Goal: Transaction & Acquisition: Book appointment/travel/reservation

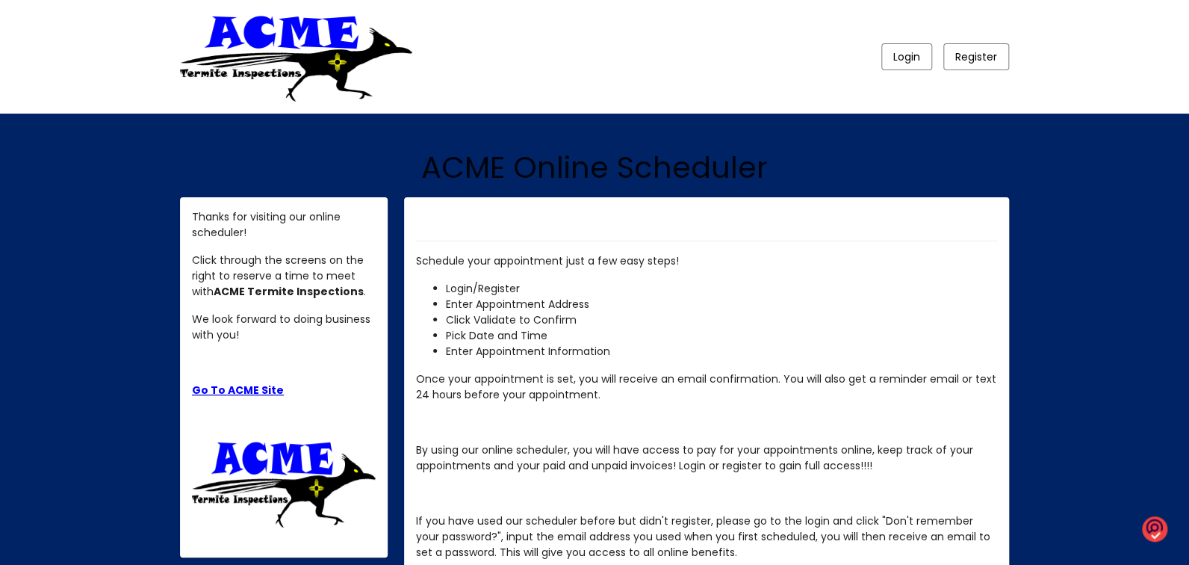
click at [217, 388] on link "Go To ACME Site" at bounding box center [238, 389] width 92 height 15
click at [899, 55] on span "Login" at bounding box center [906, 56] width 27 height 15
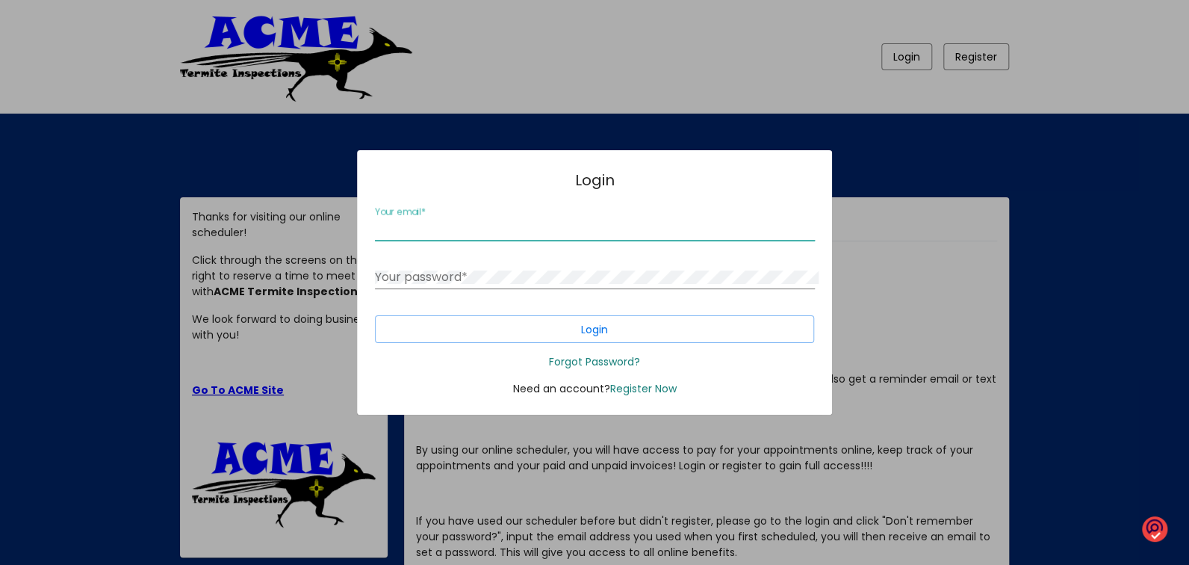
type input "vonni@casanewmexico.com"
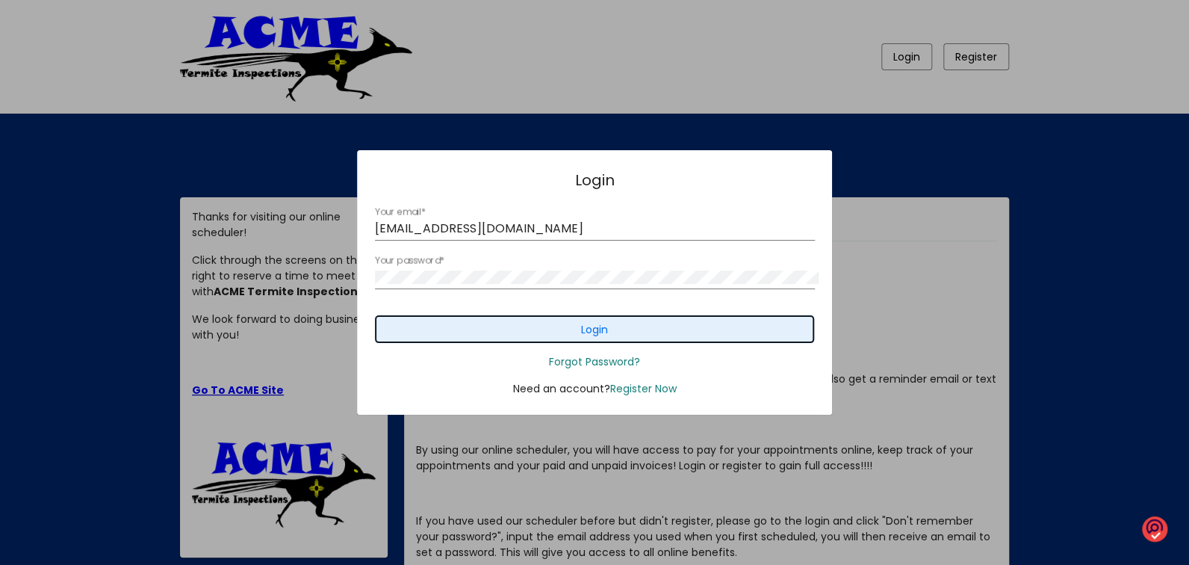
click at [617, 330] on button "Login" at bounding box center [595, 329] width 440 height 28
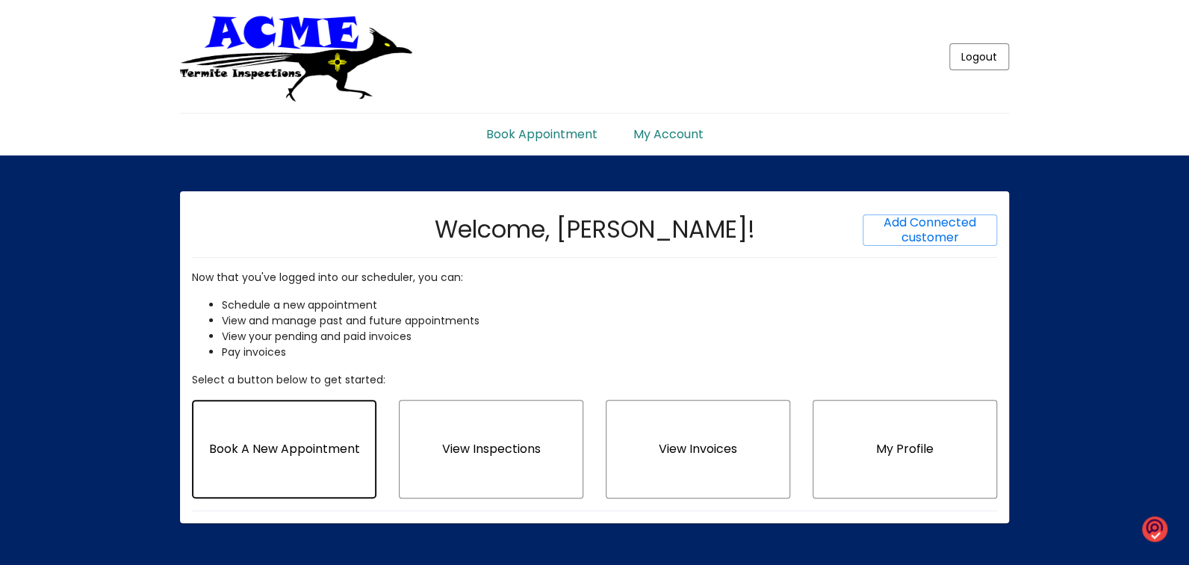
click at [312, 471] on button "Book A New Appointment" at bounding box center [284, 449] width 184 height 99
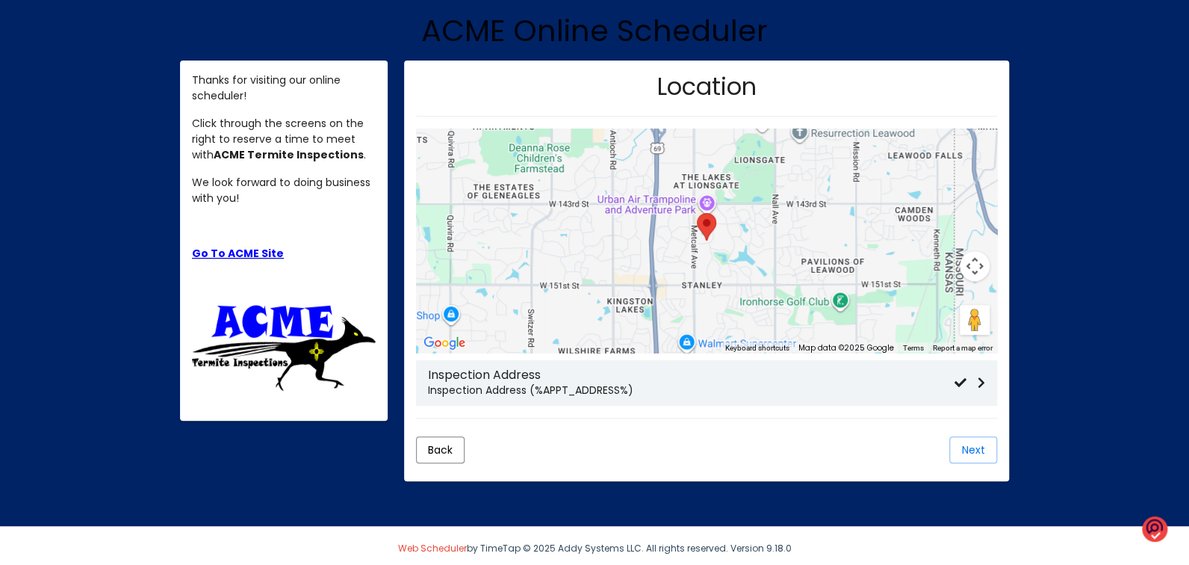
scroll to position [184, 0]
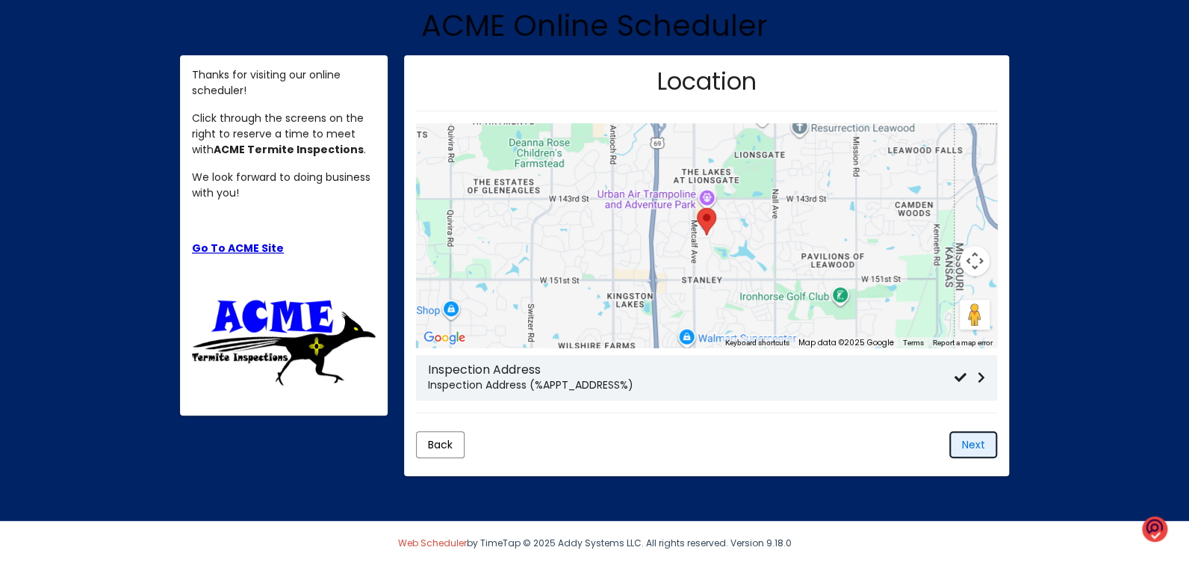
click at [978, 450] on span "Next" at bounding box center [972, 444] width 23 height 15
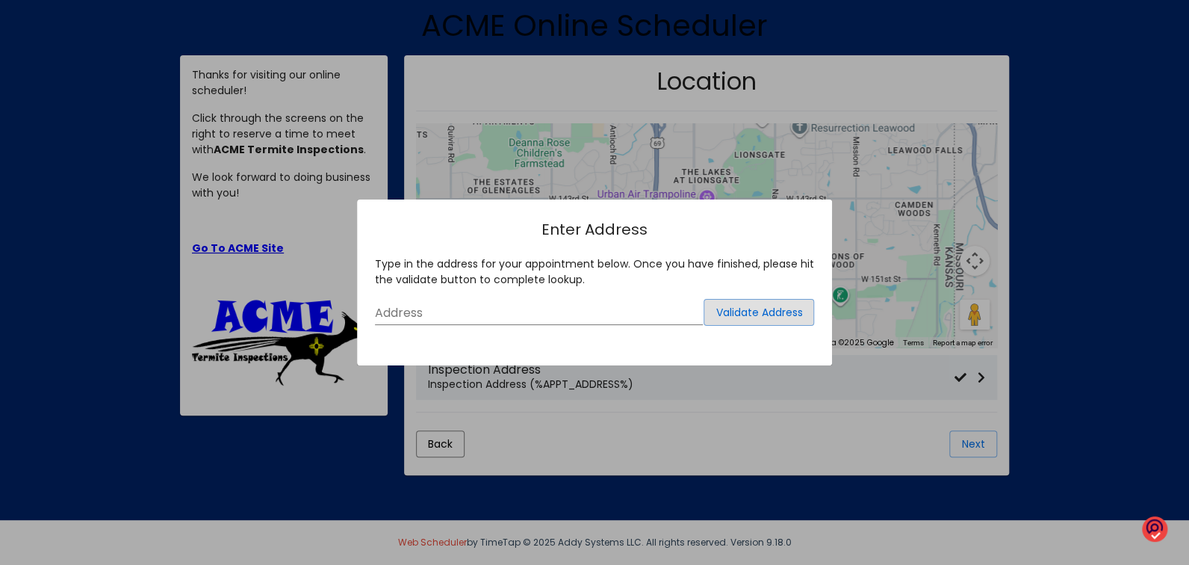
click at [402, 306] on input "Address" at bounding box center [539, 312] width 328 height 13
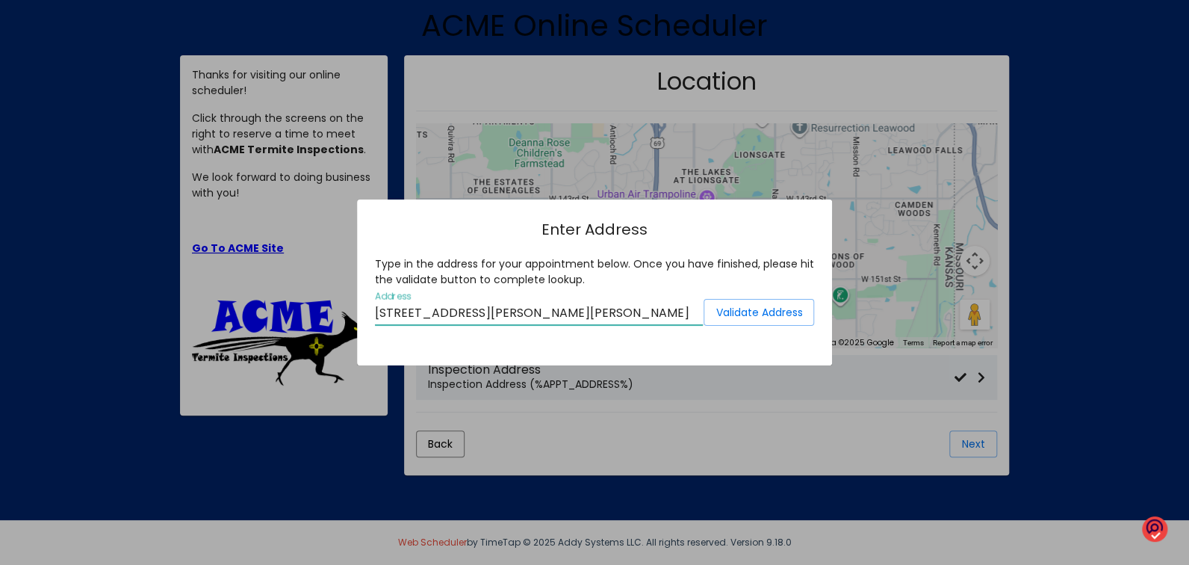
type input "12511 Elena Dr NE"
click at [766, 314] on span "Validate Address" at bounding box center [759, 312] width 87 height 15
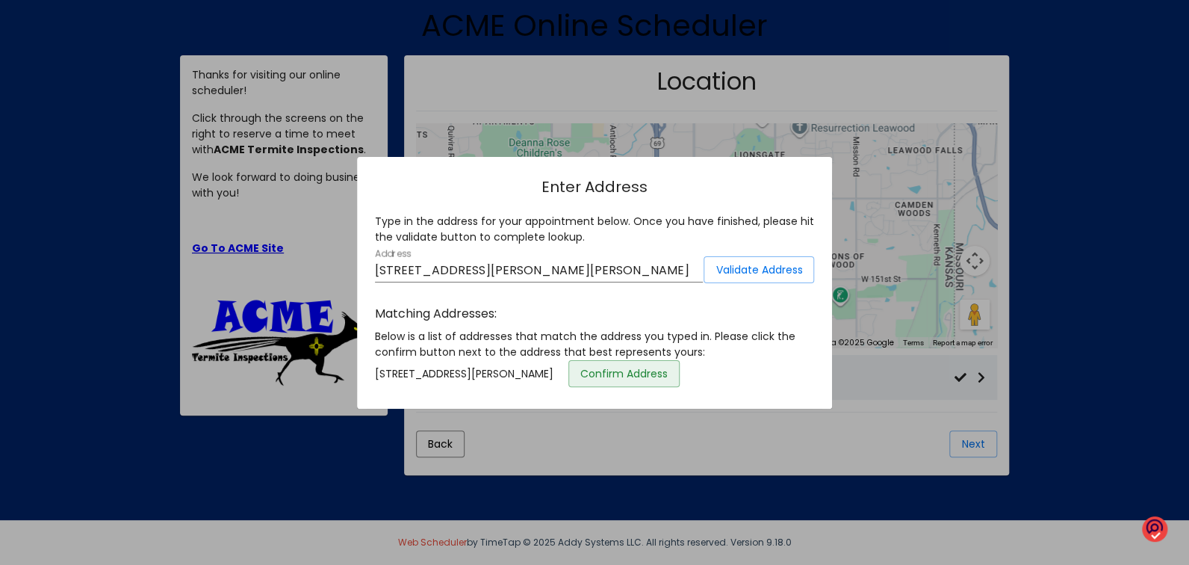
click at [668, 376] on span "Confirm Address" at bounding box center [623, 373] width 87 height 15
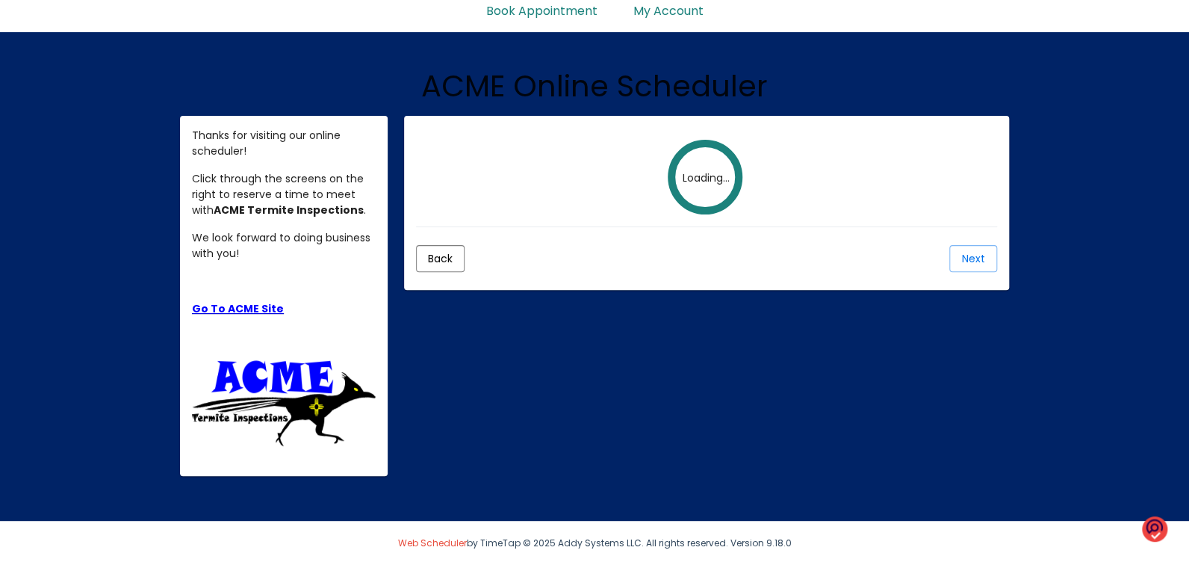
scroll to position [184, 0]
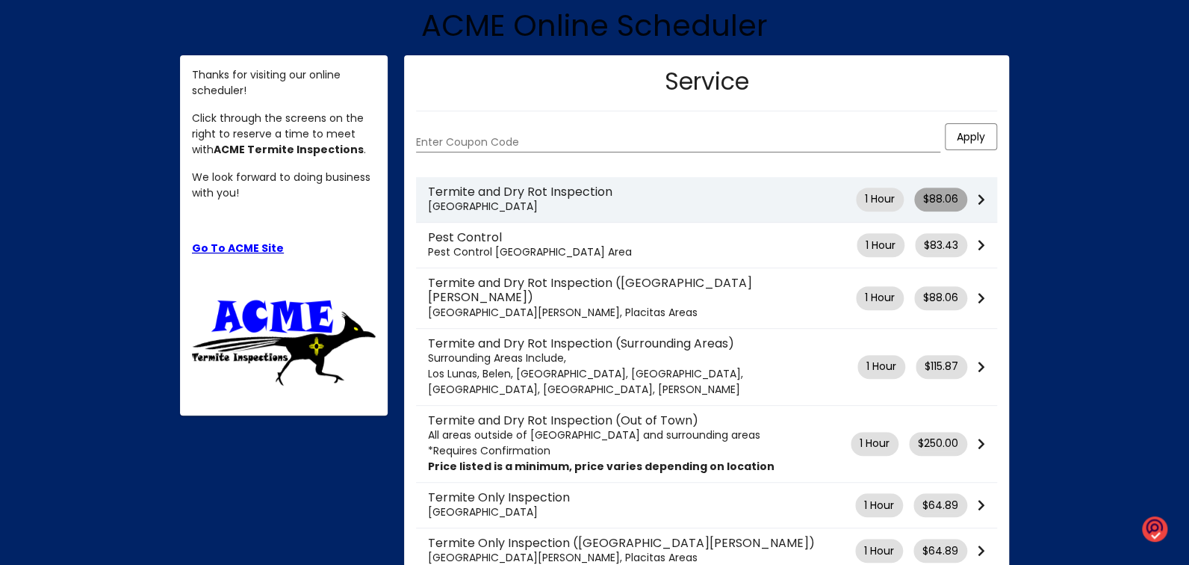
click at [944, 196] on span "$88.06" at bounding box center [940, 199] width 35 height 16
click at [981, 199] on icon at bounding box center [981, 199] width 7 height 12
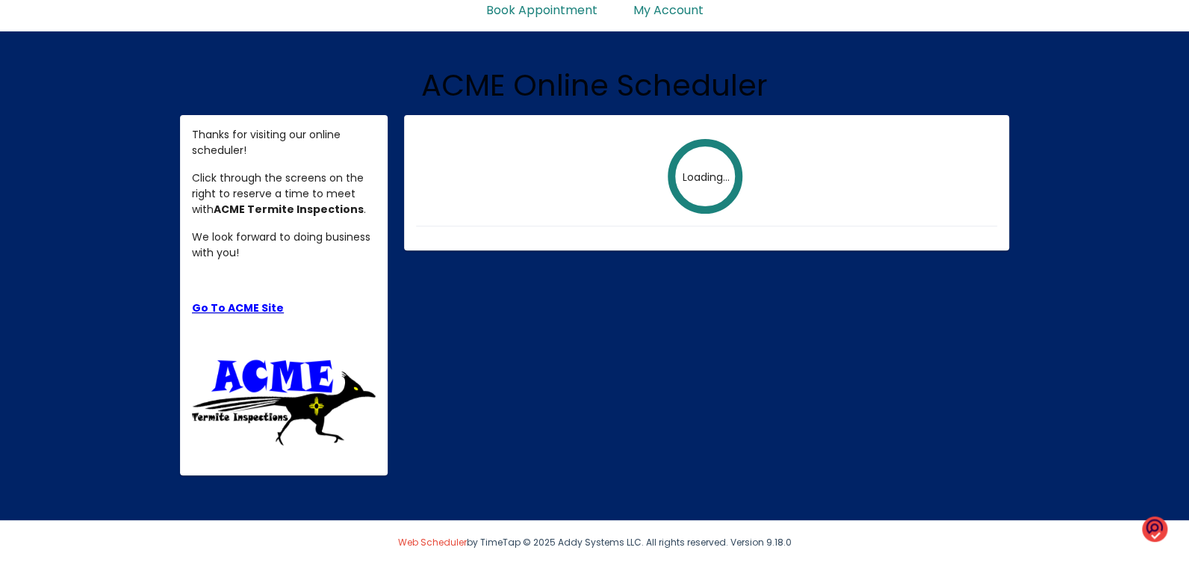
scroll to position [123, 0]
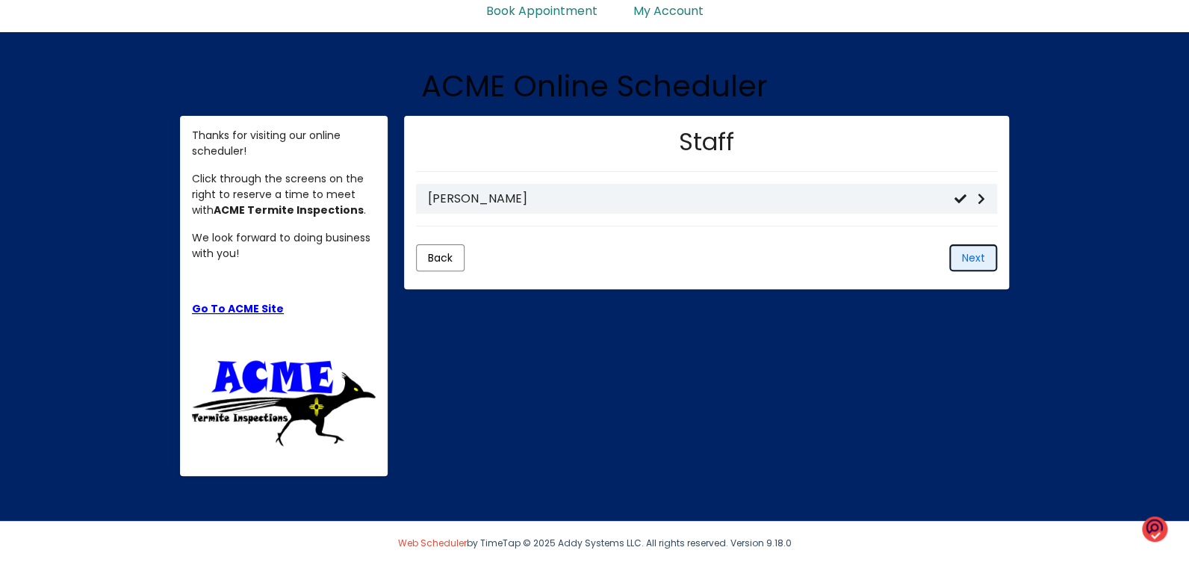
click at [970, 254] on span "Next" at bounding box center [972, 257] width 23 height 15
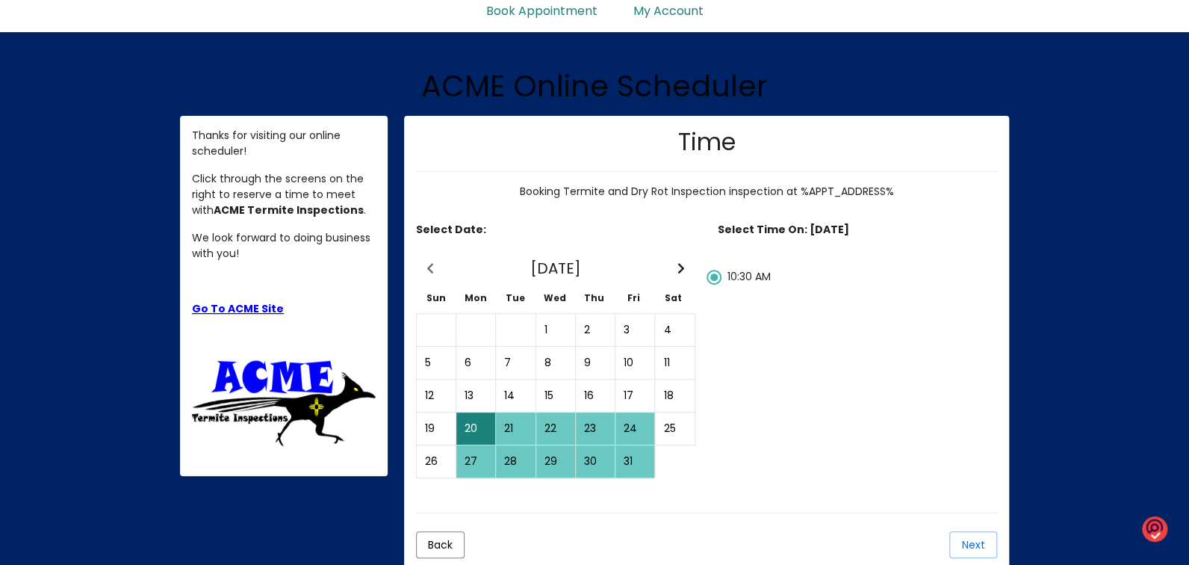
click at [598, 429] on div "23" at bounding box center [595, 428] width 37 height 31
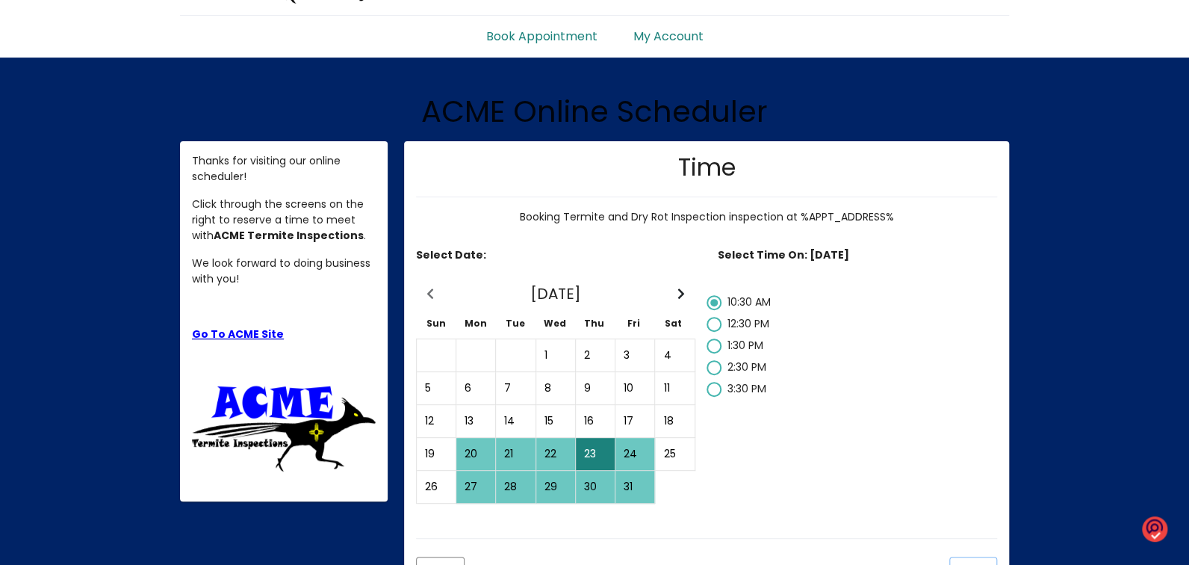
scroll to position [92, 0]
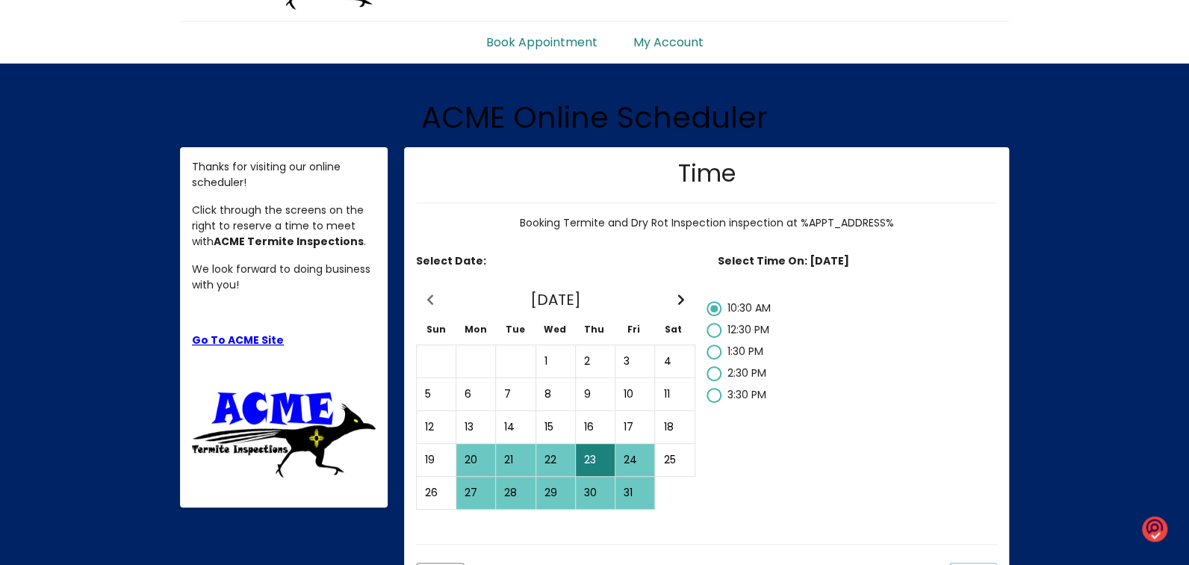
click at [668, 43] on link "My Account" at bounding box center [668, 37] width 106 height 30
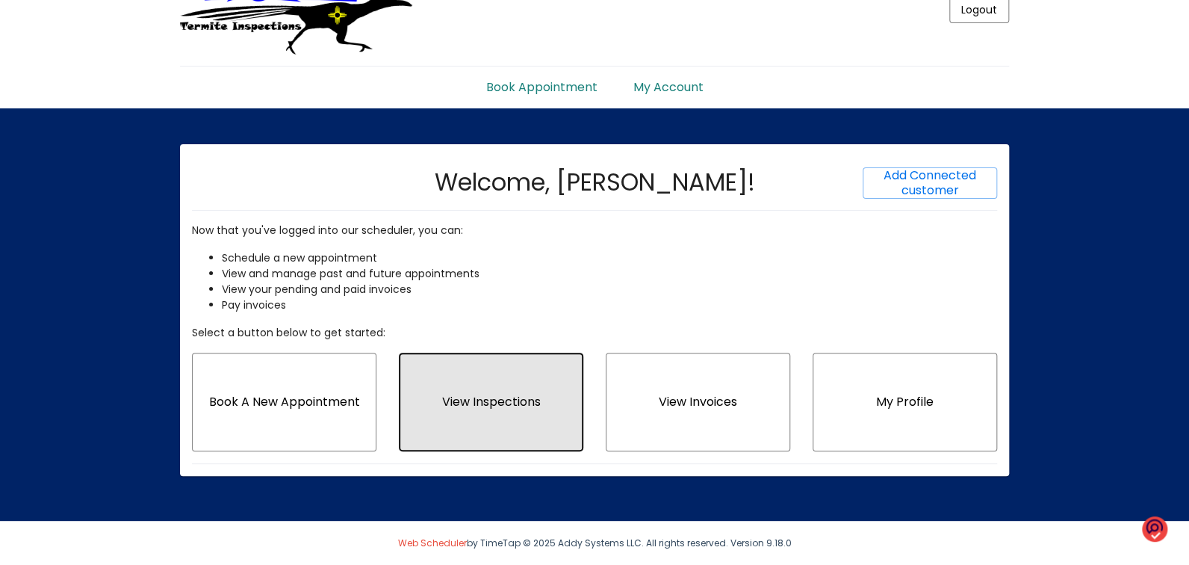
click at [472, 416] on button "View Inspections" at bounding box center [491, 402] width 184 height 99
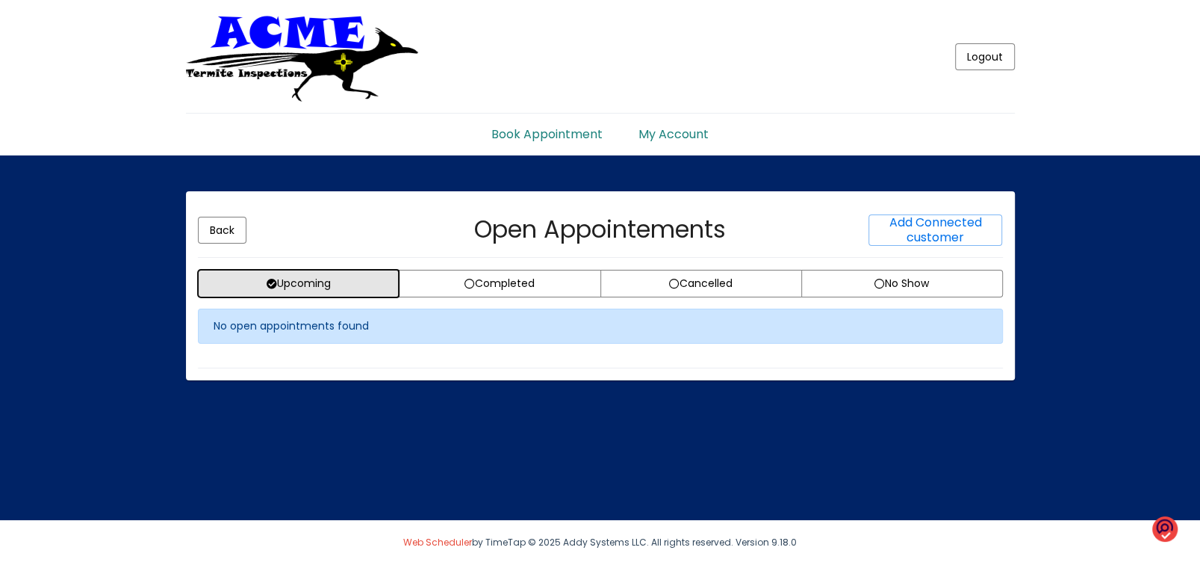
click at [326, 282] on span "Upcoming" at bounding box center [299, 283] width 64 height 15
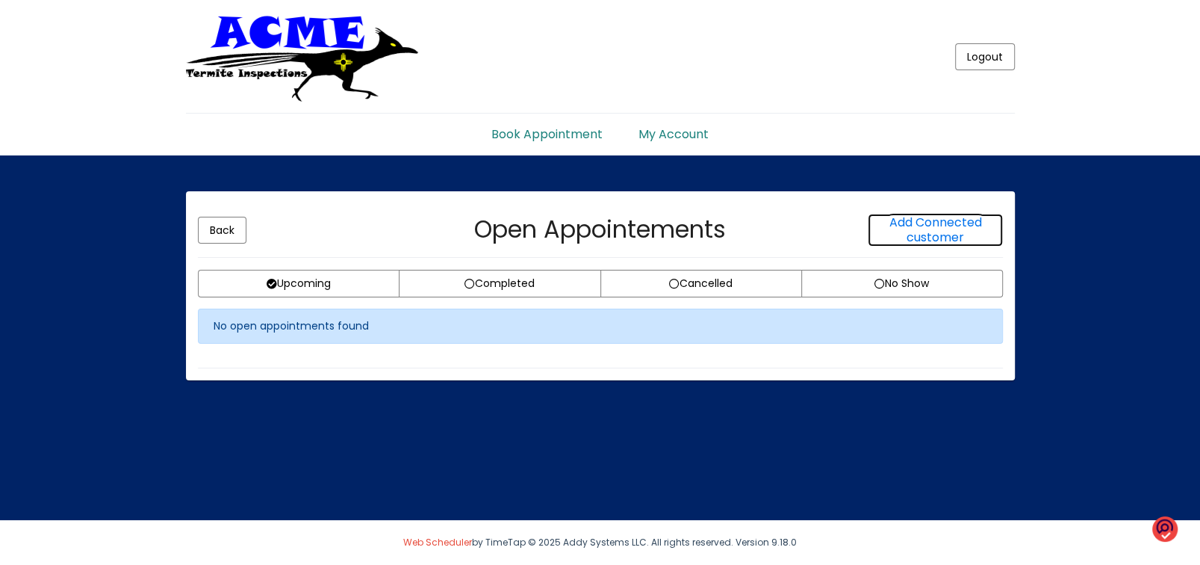
click at [977, 223] on span "Add Connected customer" at bounding box center [936, 230] width 93 height 32
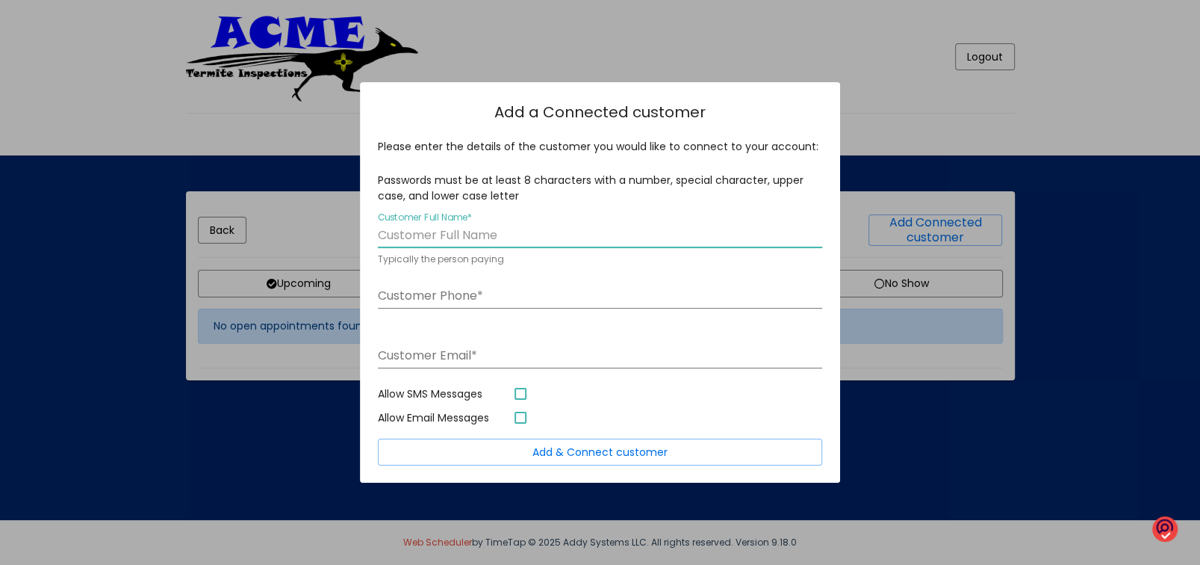
click at [477, 233] on input "Customer Full Name *" at bounding box center [600, 235] width 444 height 13
type input "Jessica & Leo Small"
type input "5057103429"
type input "jessicasebringsmall@gmail.com"
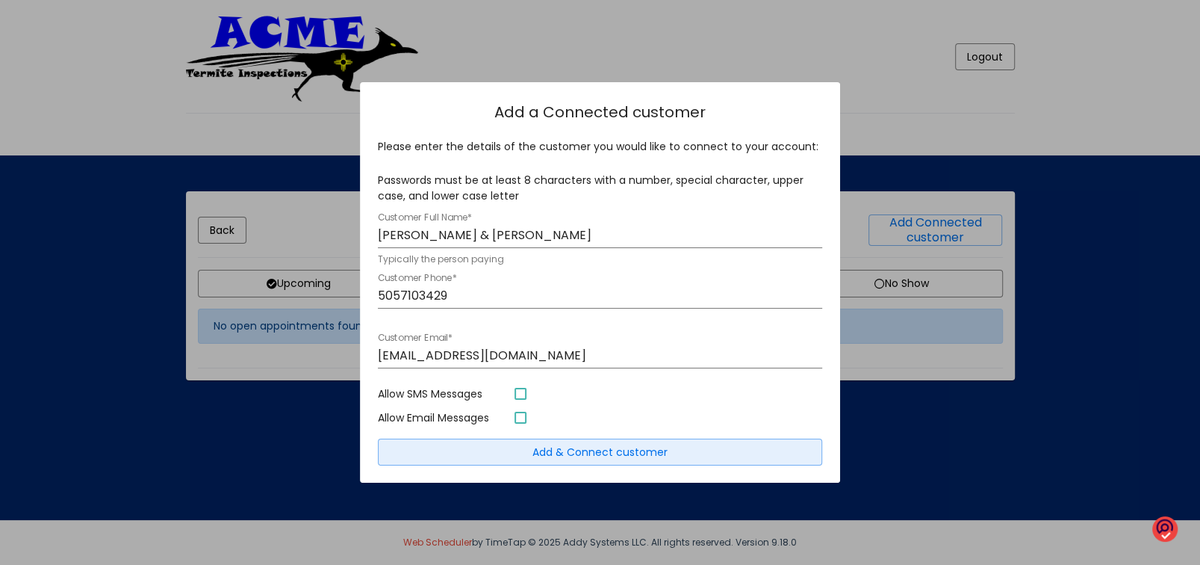
click at [595, 451] on span "Add & Connect customer" at bounding box center [600, 451] width 135 height 15
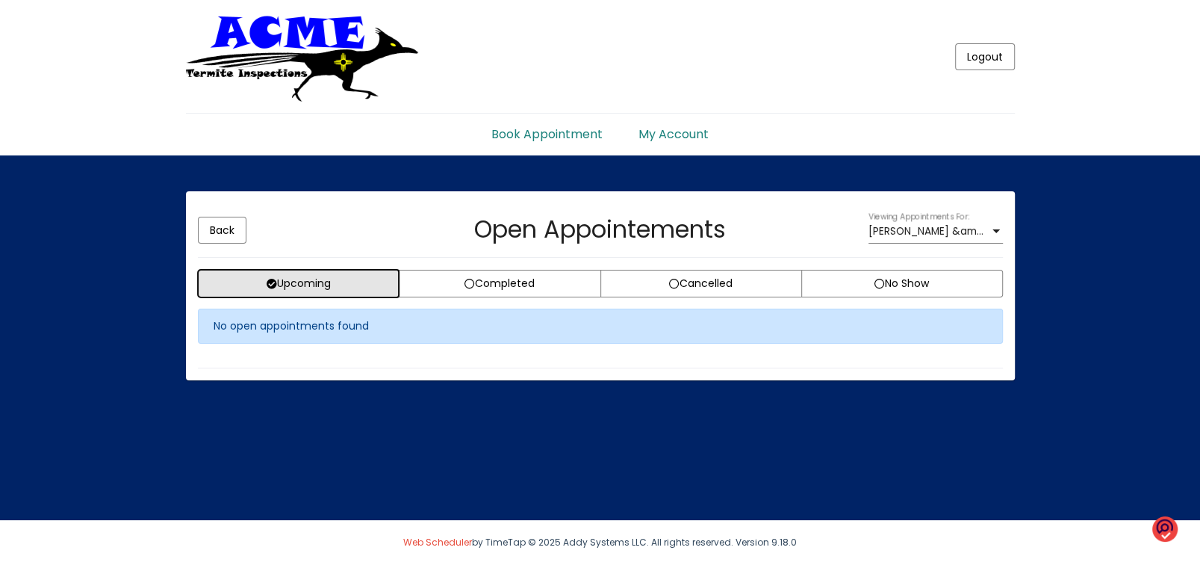
click at [311, 285] on span "Upcoming" at bounding box center [299, 283] width 64 height 15
click at [935, 231] on span "Jessica &amp; Leo Small" at bounding box center [969, 231] width 201 height 14
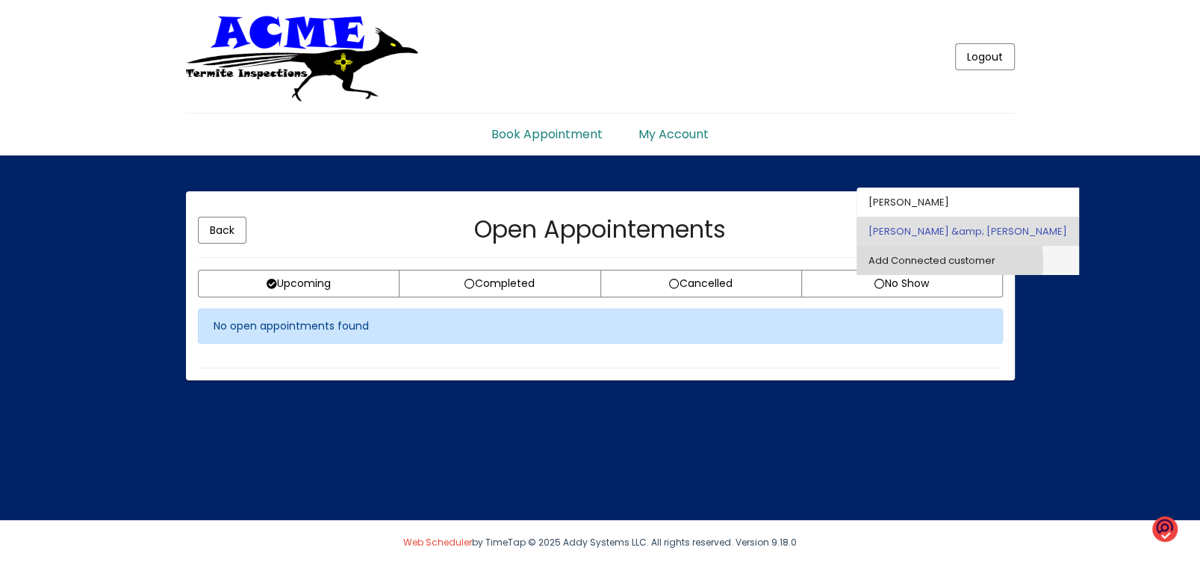
click at [949, 261] on span "Add Connected customer" at bounding box center [980, 260] width 223 height 29
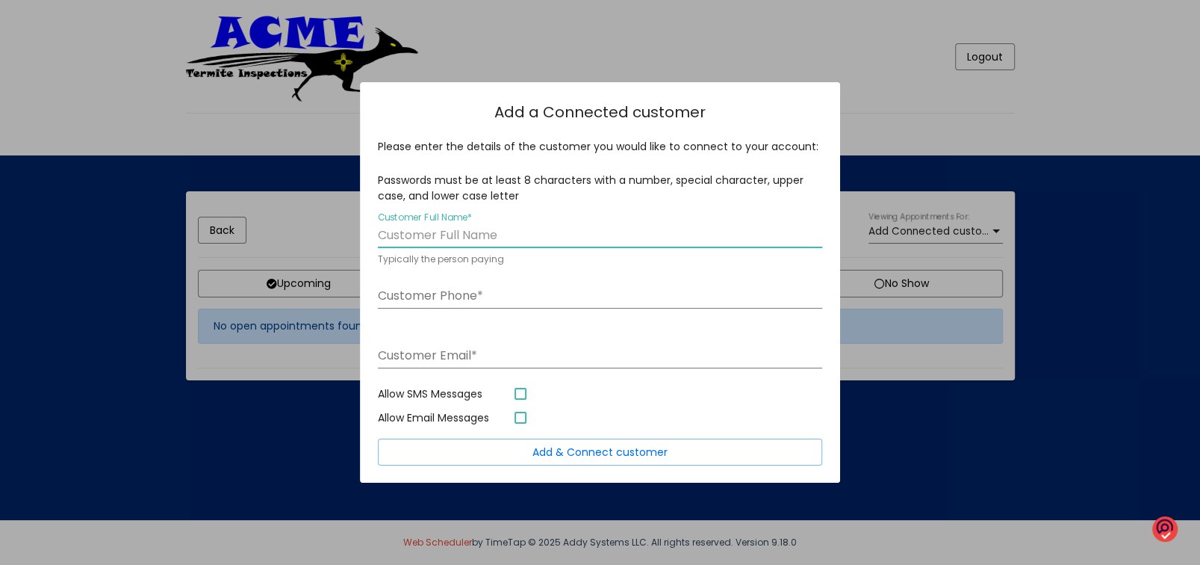
click at [307, 490] on div at bounding box center [600, 282] width 1200 height 565
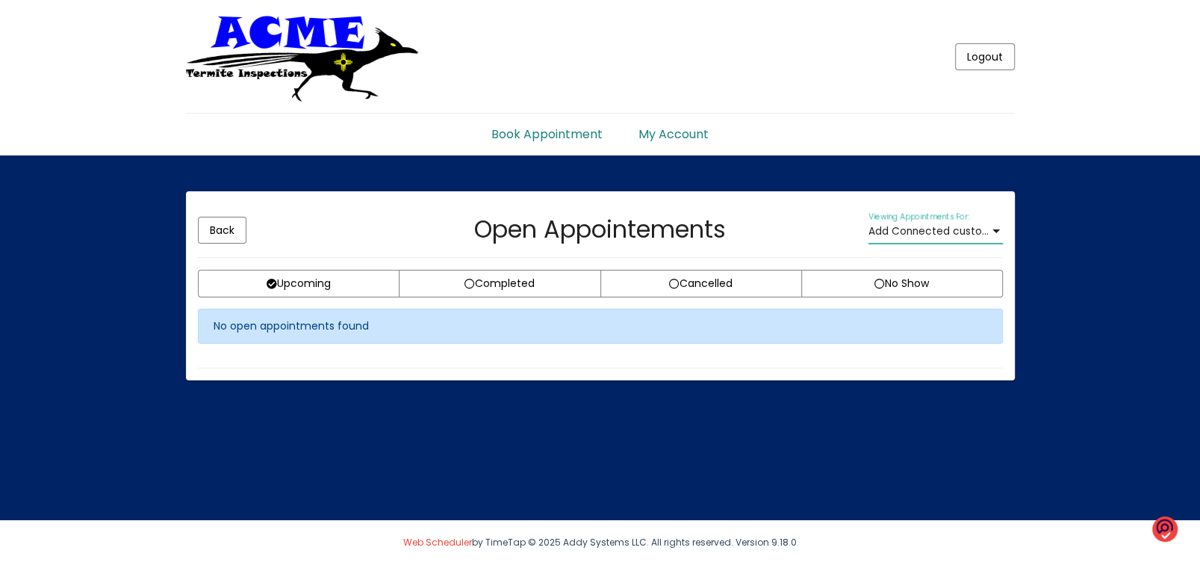
click at [934, 232] on span "Add Connected customer" at bounding box center [936, 231] width 134 height 14
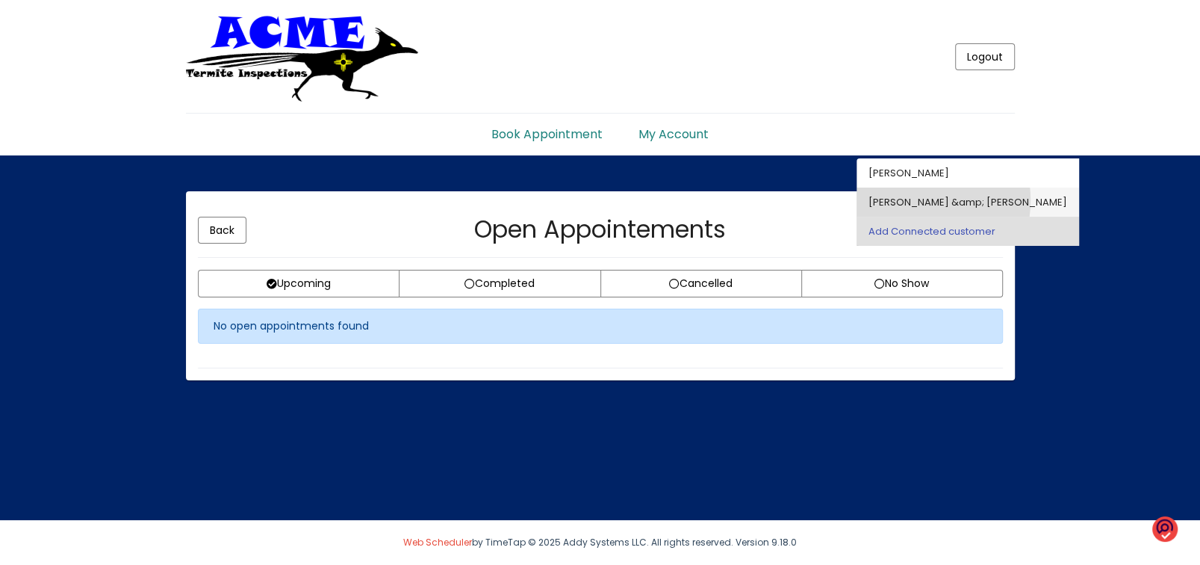
click at [913, 200] on span "Jessica &amp; Leo Small" at bounding box center [980, 201] width 223 height 29
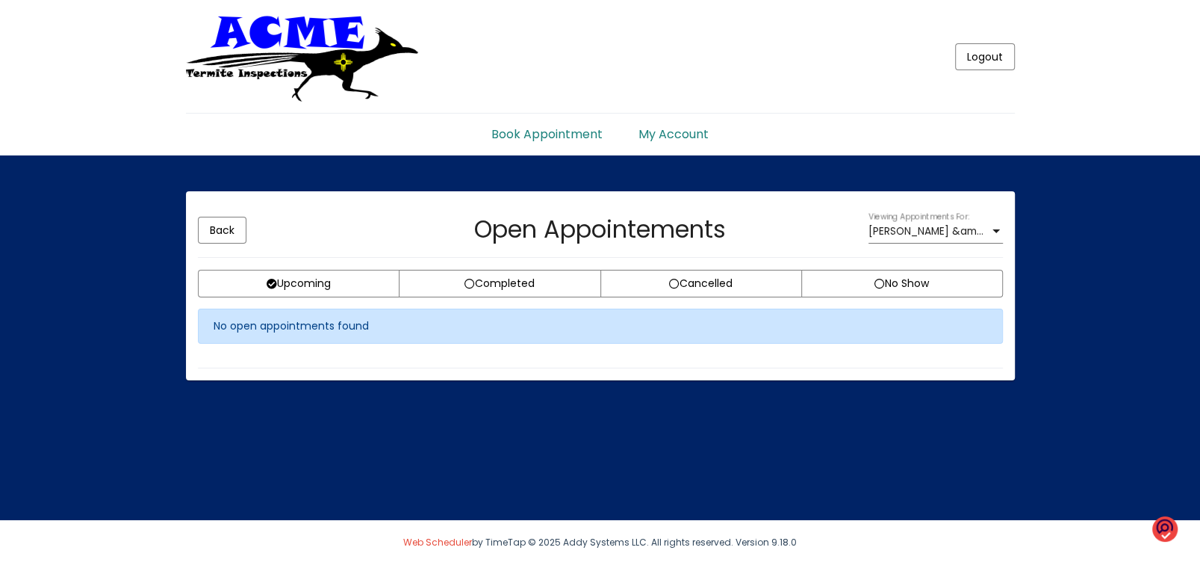
click at [266, 327] on div "No open appointments found" at bounding box center [600, 325] width 805 height 35
click at [653, 134] on link "My Account" at bounding box center [674, 129] width 106 height 30
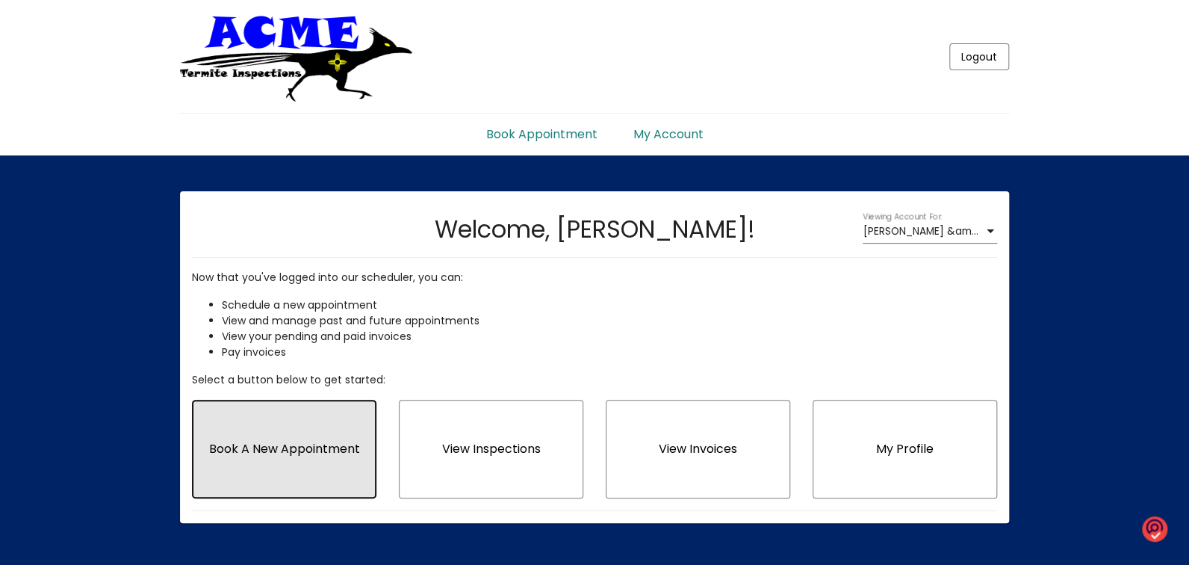
click at [327, 472] on button "Book A New Appointment" at bounding box center [284, 449] width 184 height 99
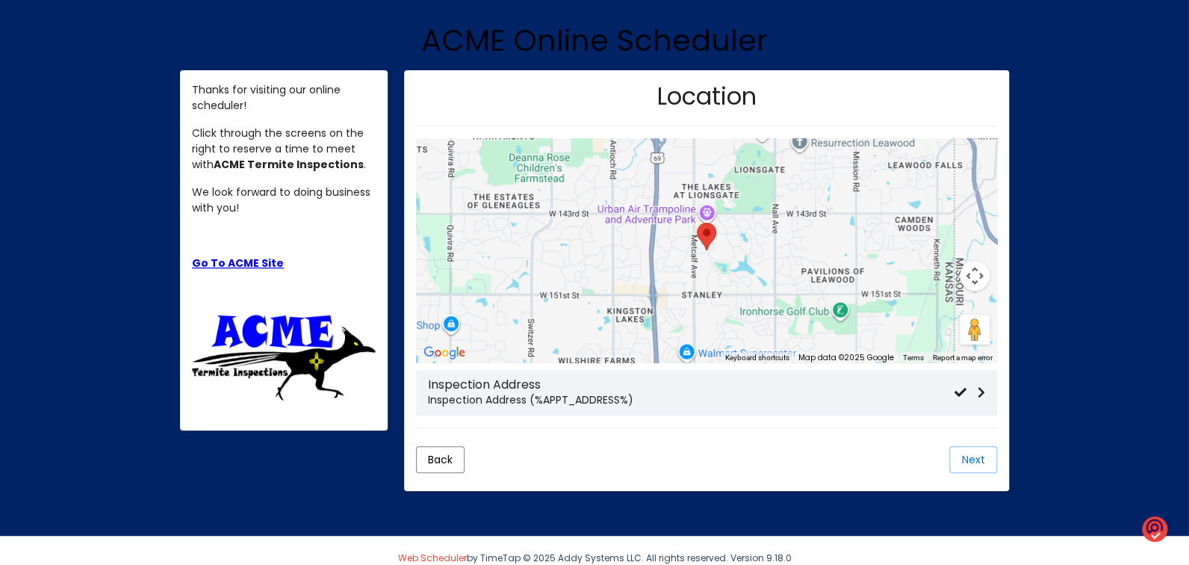
scroll to position [184, 0]
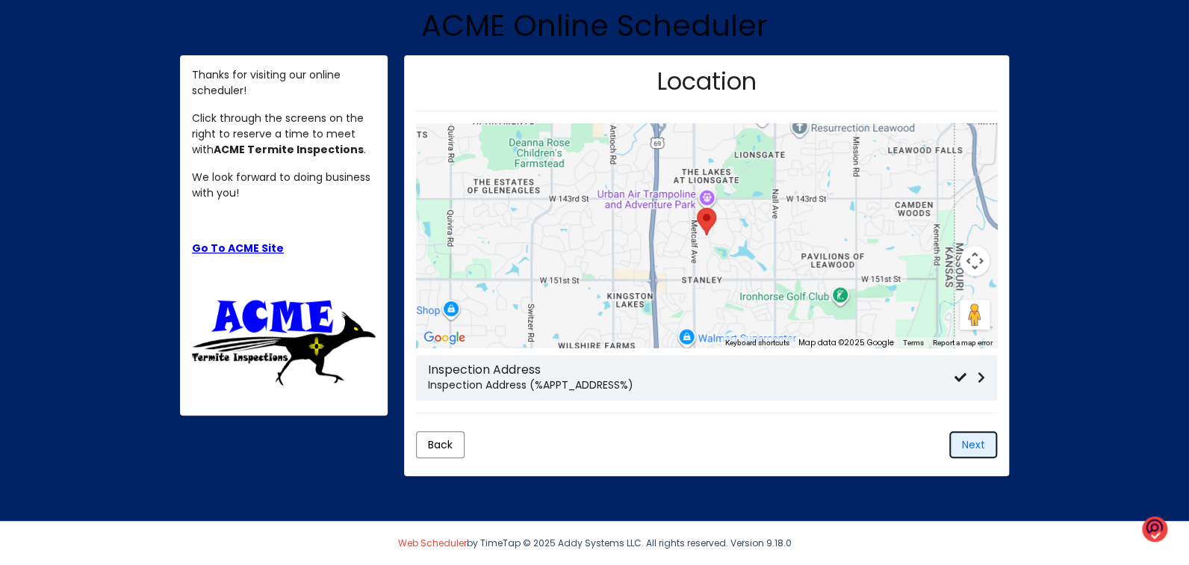
click at [972, 447] on span "Next" at bounding box center [972, 444] width 23 height 15
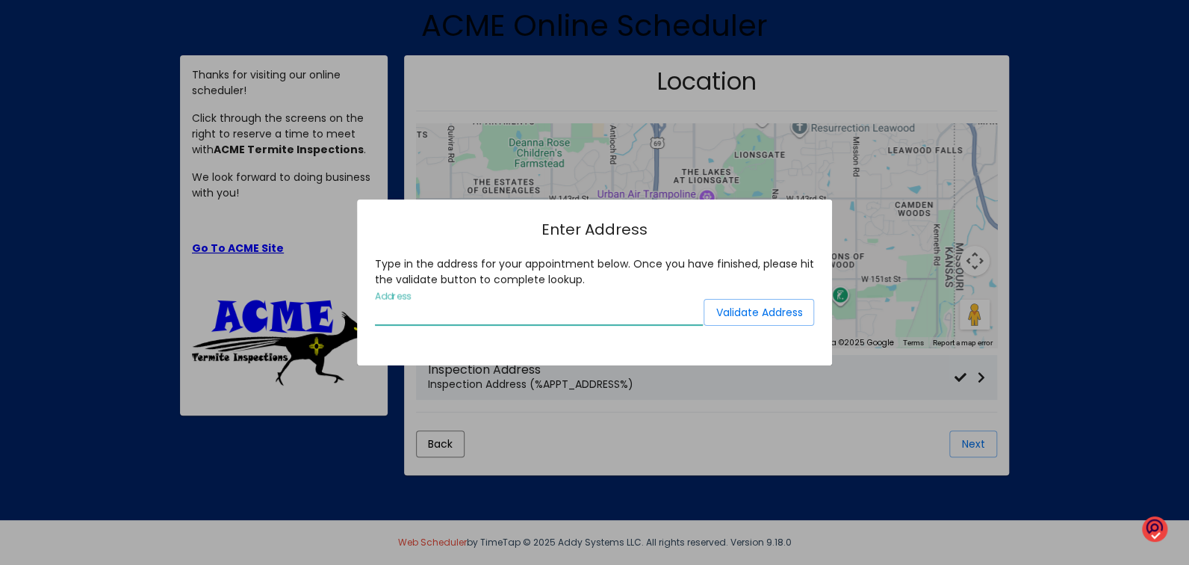
click at [519, 310] on input "Address" at bounding box center [539, 312] width 328 height 13
click at [406, 310] on input "12511" at bounding box center [539, 312] width 328 height 13
type input "12511 Elena Dr NE"
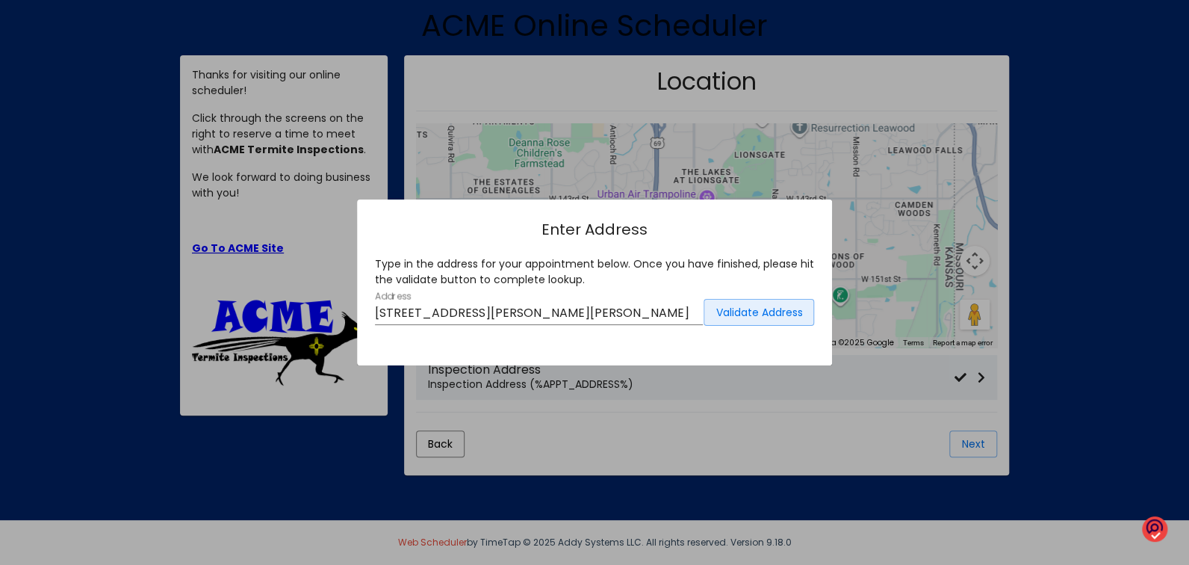
click at [750, 313] on span "Validate Address" at bounding box center [759, 312] width 87 height 15
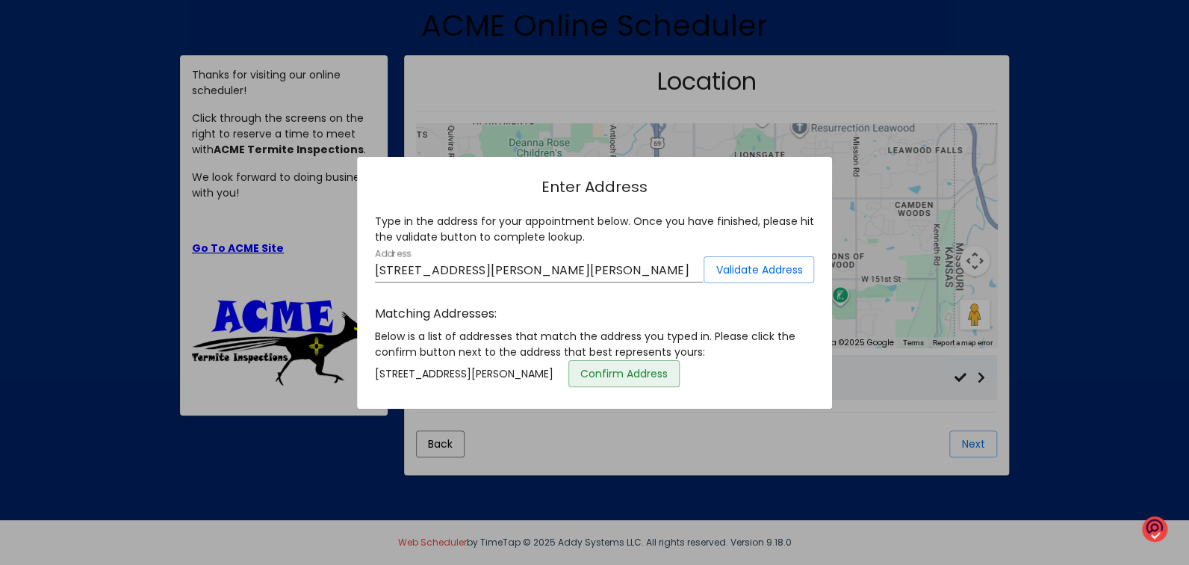
click at [668, 376] on span "Confirm Address" at bounding box center [623, 373] width 87 height 15
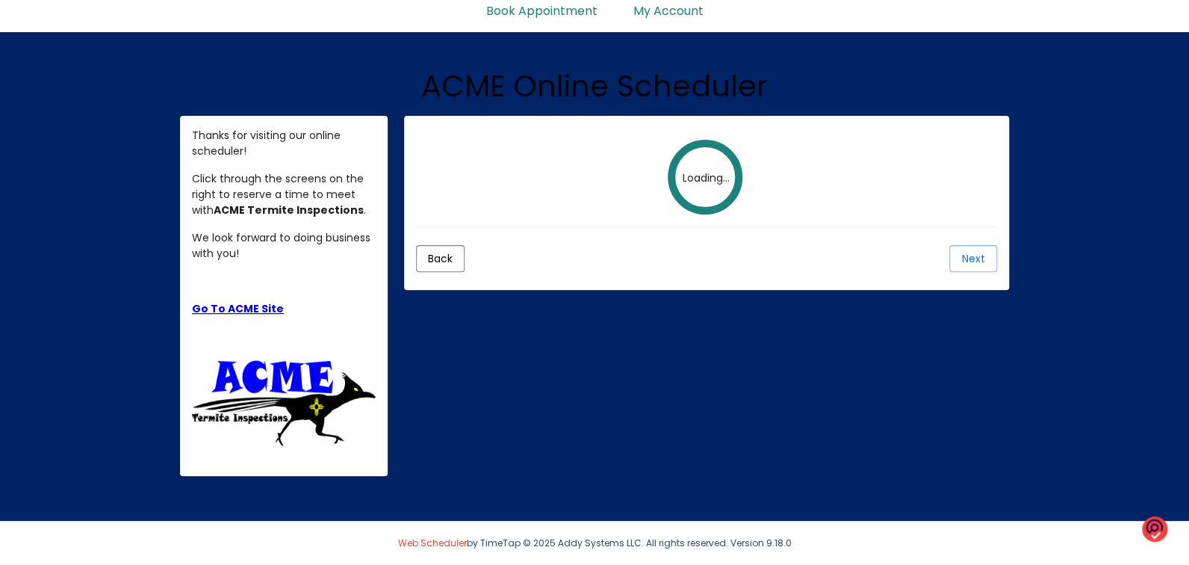
scroll to position [184, 0]
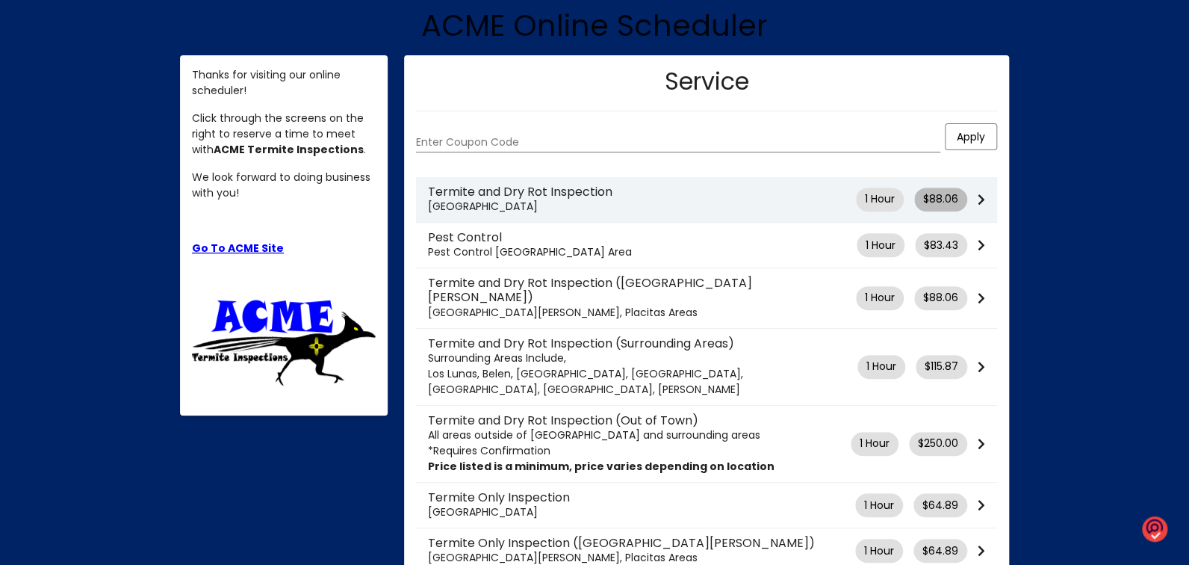
click at [949, 197] on span "$88.06" at bounding box center [940, 199] width 35 height 16
click at [979, 200] on icon at bounding box center [981, 199] width 7 height 12
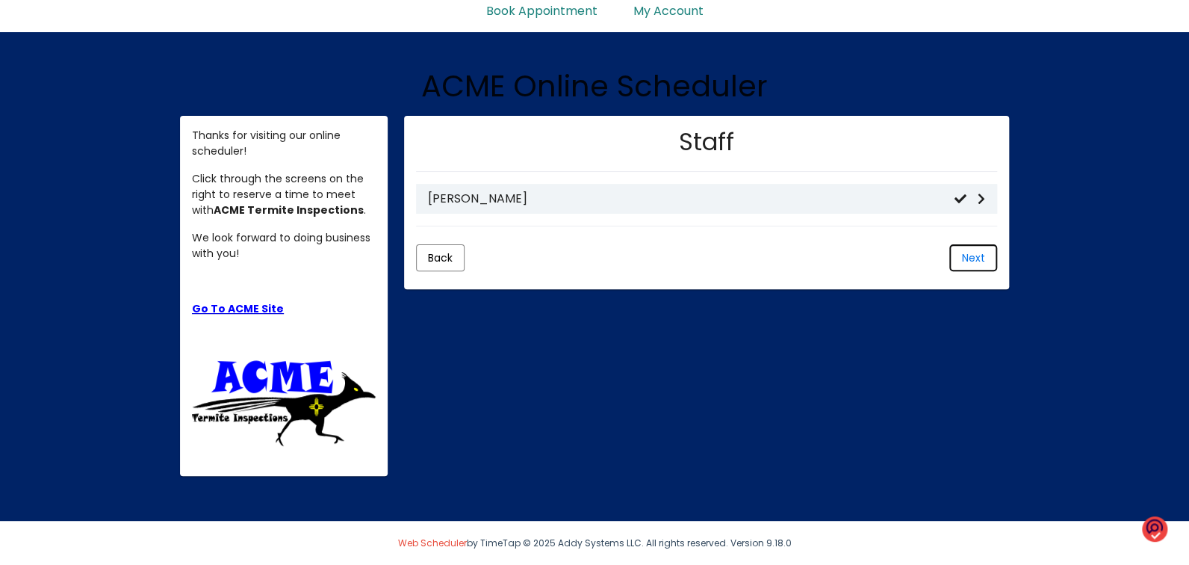
click at [963, 255] on span "Next" at bounding box center [972, 257] width 23 height 15
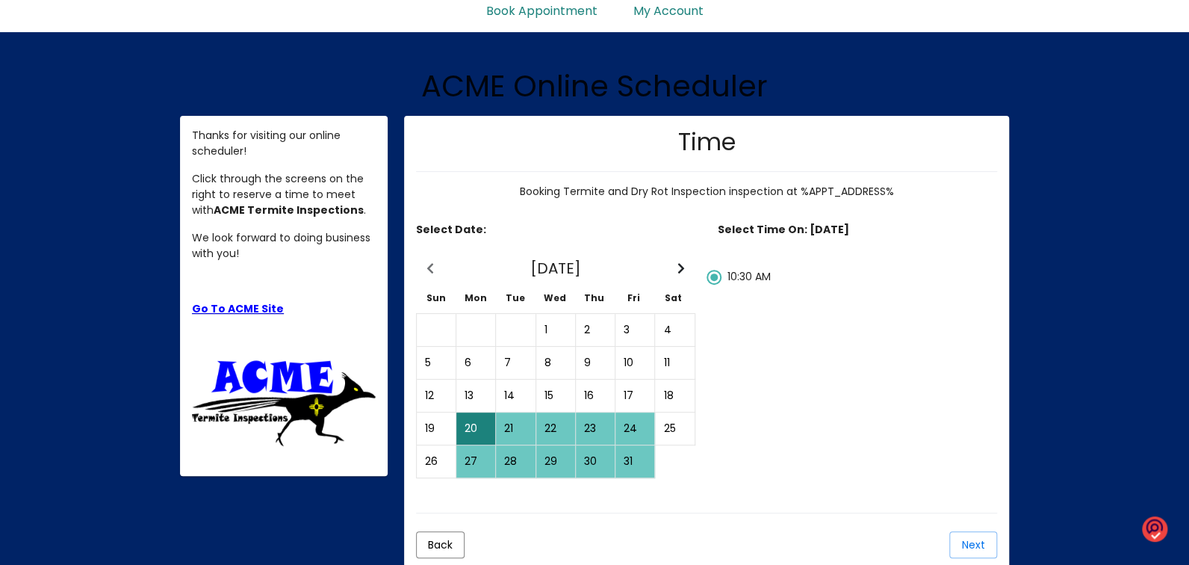
click at [595, 413] on div "23" at bounding box center [595, 428] width 37 height 31
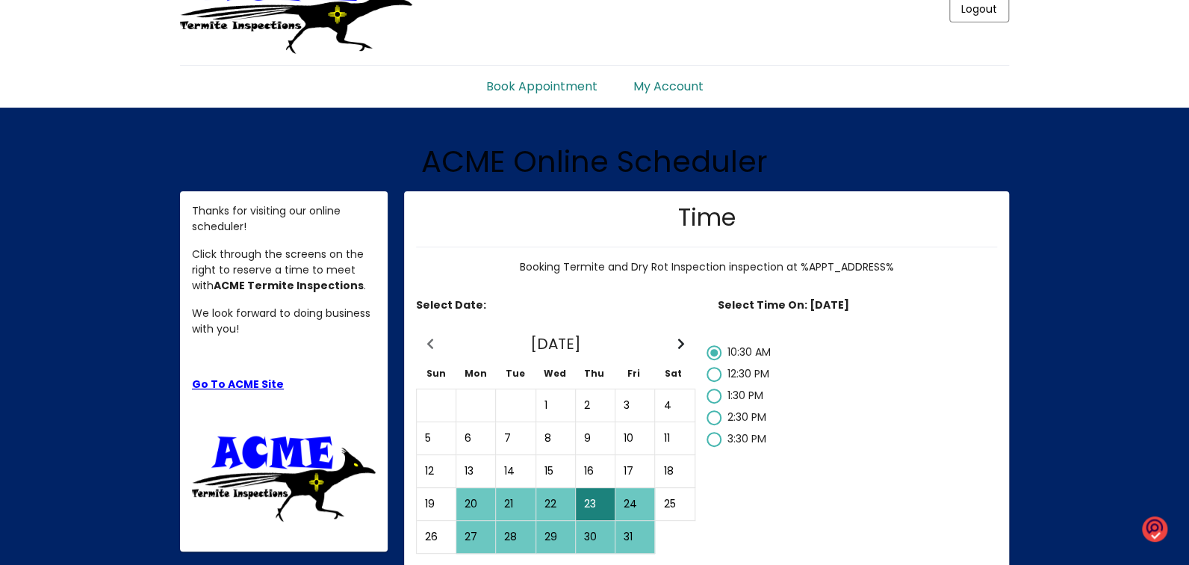
scroll to position [50, 0]
